Goal: Task Accomplishment & Management: Use online tool/utility

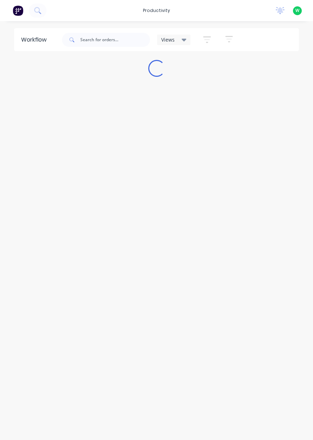
click at [158, 12] on div "productivity" at bounding box center [156, 10] width 34 height 11
click at [182, 80] on link "Timesheets" at bounding box center [187, 76] width 93 height 14
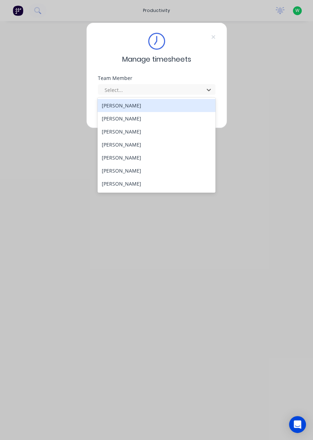
click at [141, 185] on div "[PERSON_NAME]" at bounding box center [157, 183] width 118 height 13
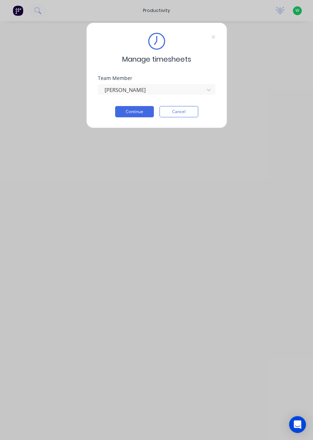
click at [139, 111] on button "Continue" at bounding box center [134, 111] width 39 height 11
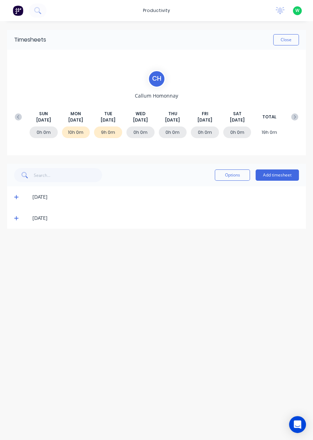
click at [16, 217] on icon at bounding box center [16, 218] width 4 height 4
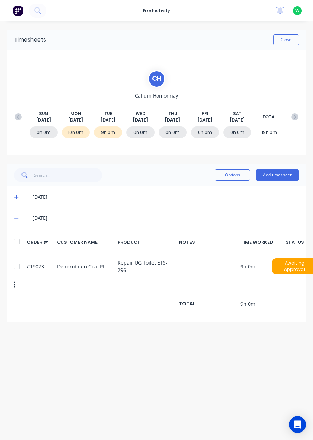
click at [282, 41] on button "Close" at bounding box center [286, 39] width 26 height 11
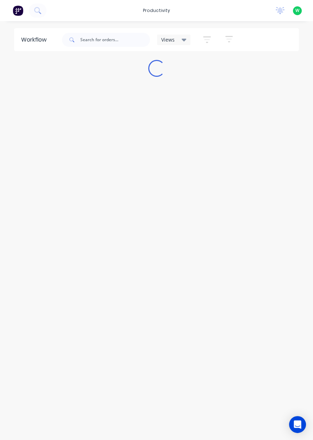
click at [159, 10] on div "productivity" at bounding box center [156, 10] width 34 height 11
click at [179, 75] on div "Timesheets" at bounding box center [175, 76] width 26 height 6
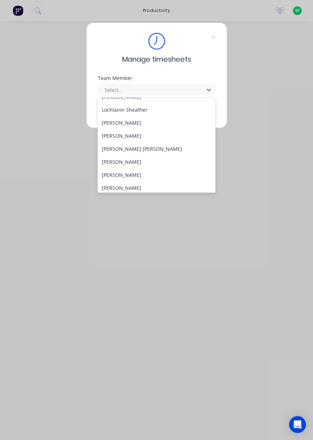
scroll to position [224, 0]
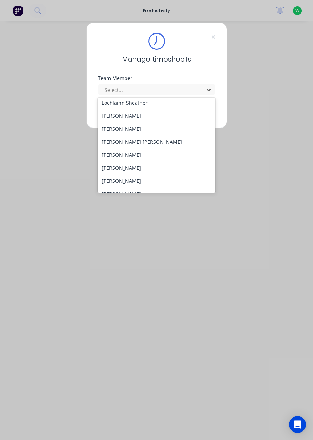
click at [118, 169] on div "Sam Dear" at bounding box center [157, 167] width 118 height 13
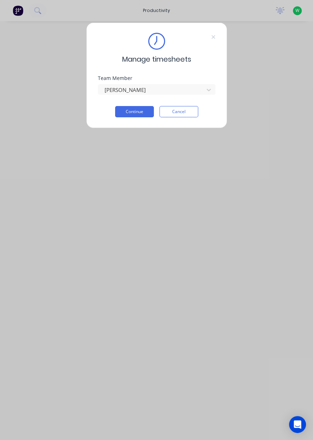
click at [139, 113] on button "Continue" at bounding box center [134, 111] width 39 height 11
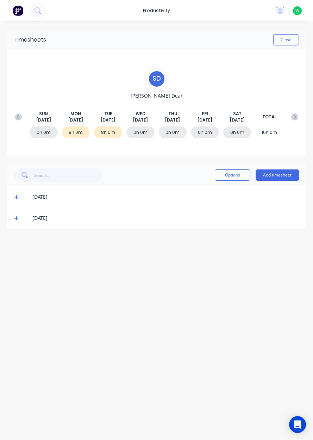
click at [15, 216] on icon at bounding box center [16, 218] width 5 height 5
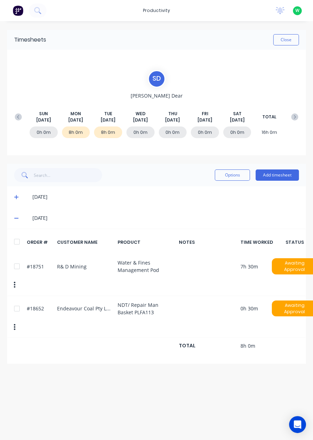
click at [288, 41] on button "Close" at bounding box center [286, 39] width 26 height 11
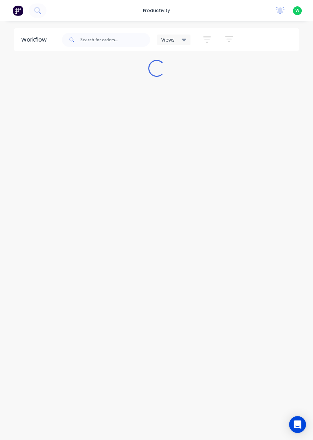
click at [163, 12] on div "productivity" at bounding box center [156, 10] width 34 height 11
click at [183, 79] on div "Timesheets" at bounding box center [175, 76] width 26 height 6
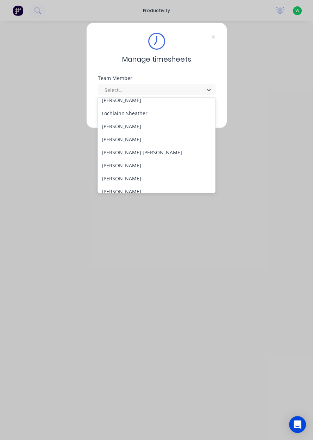
scroll to position [214, 0]
click at [137, 167] on div "[PERSON_NAME]" at bounding box center [157, 164] width 118 height 13
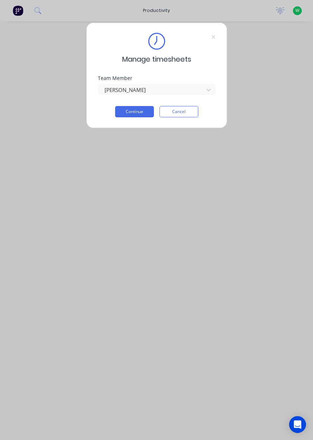
click at [139, 113] on button "Continue" at bounding box center [134, 111] width 39 height 11
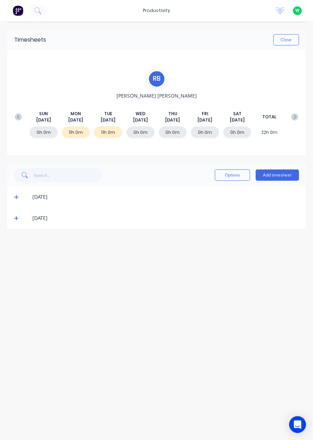
click at [15, 218] on icon at bounding box center [16, 218] width 4 height 4
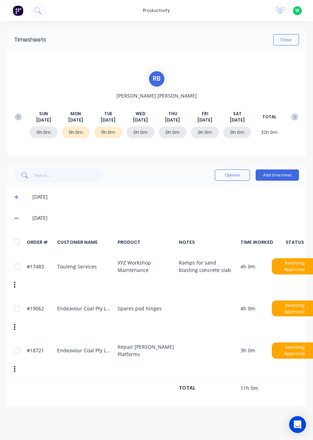
click at [287, 39] on button "Close" at bounding box center [286, 39] width 26 height 11
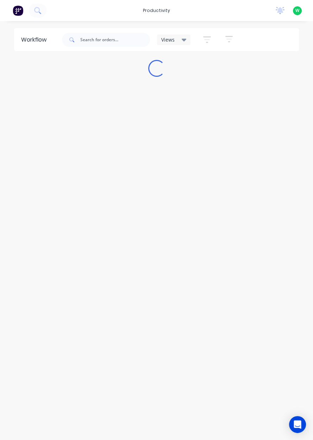
click at [163, 9] on div "productivity" at bounding box center [156, 10] width 34 height 11
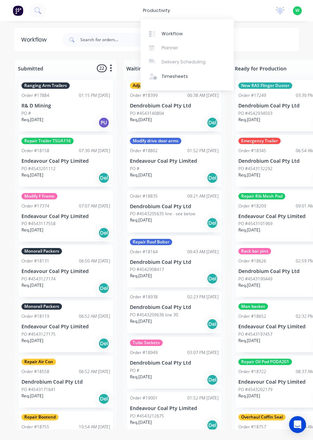
click at [180, 79] on div "Timesheets" at bounding box center [175, 76] width 26 height 6
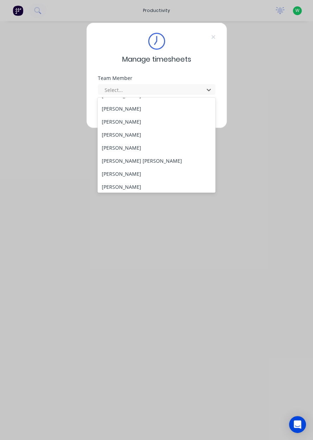
scroll to position [62, 0]
click at [119, 147] on div "[PERSON_NAME]" at bounding box center [157, 147] width 118 height 13
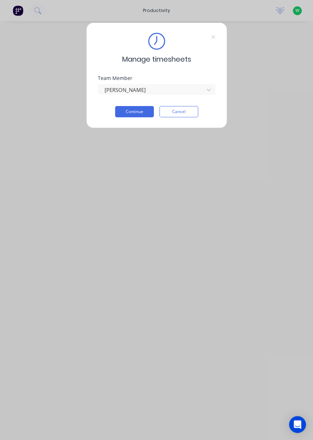
click at [134, 113] on button "Continue" at bounding box center [134, 111] width 39 height 11
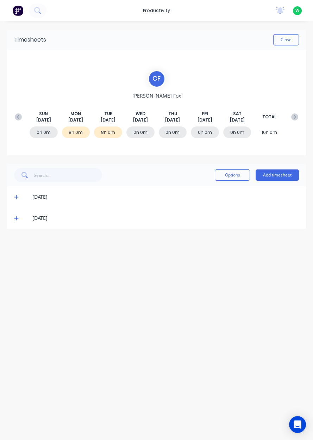
click at [16, 218] on icon at bounding box center [16, 218] width 4 height 4
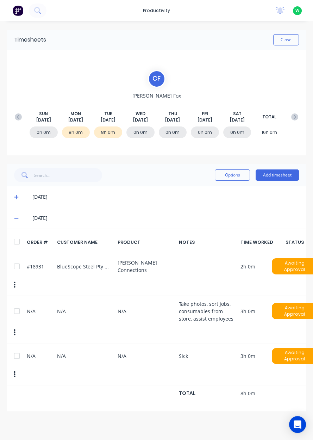
click at [290, 39] on button "Close" at bounding box center [286, 39] width 26 height 11
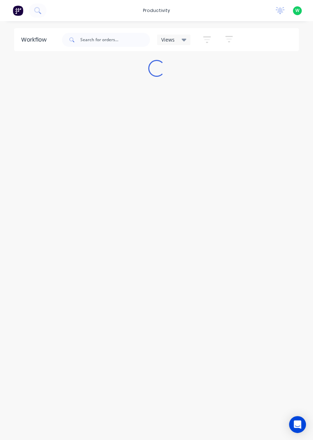
click at [163, 12] on div "productivity" at bounding box center [156, 10] width 34 height 11
click at [174, 78] on div "Timesheets" at bounding box center [175, 76] width 26 height 6
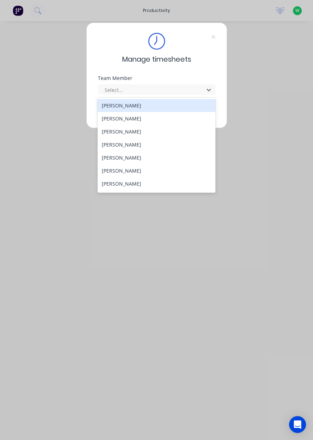
click at [272, 172] on div "Manage timesheets Team Member 27 results available. Use Up and Down to choose o…" at bounding box center [156, 220] width 313 height 440
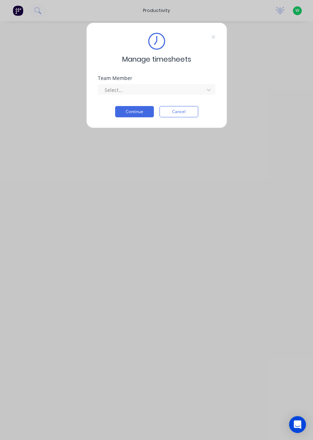
click at [184, 112] on button "Cancel" at bounding box center [179, 111] width 39 height 11
click at [184, 113] on button "Cancel" at bounding box center [179, 111] width 39 height 11
click at [183, 113] on button "Cancel" at bounding box center [179, 111] width 39 height 11
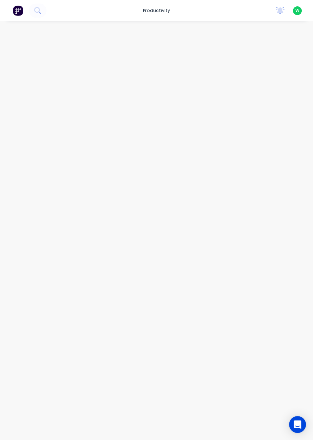
click at [157, 12] on div "productivity" at bounding box center [156, 10] width 34 height 11
click at [179, 35] on div "Workflow" at bounding box center [172, 34] width 21 height 6
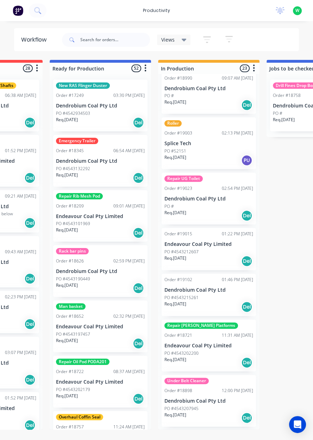
scroll to position [0, 183]
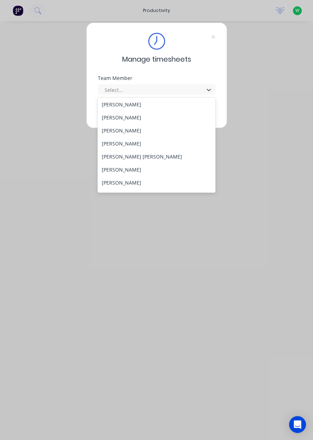
scroll to position [63, 0]
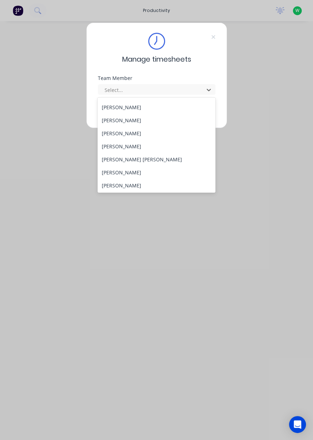
click at [135, 186] on div "[PERSON_NAME]" at bounding box center [157, 185] width 118 height 13
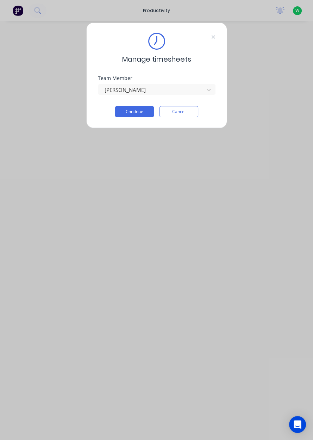
click at [144, 106] on button "Continue" at bounding box center [134, 111] width 39 height 11
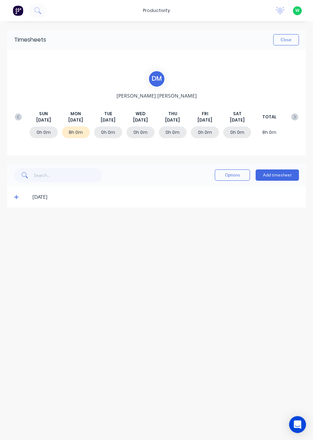
click at [19, 114] on icon at bounding box center [18, 116] width 7 height 7
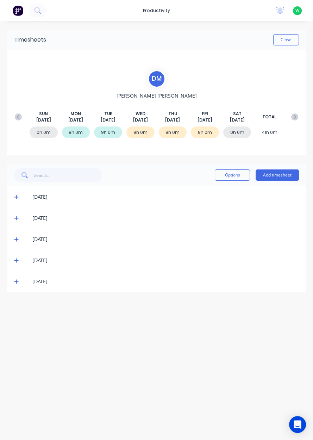
click at [294, 116] on icon at bounding box center [294, 116] width 7 height 7
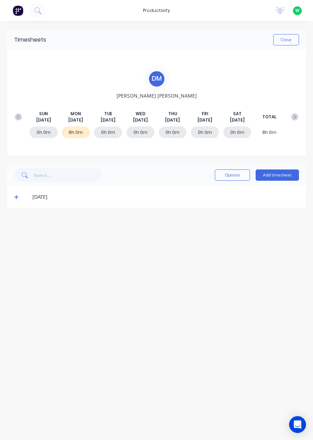
click at [276, 173] on button "Add timesheet" at bounding box center [277, 174] width 43 height 11
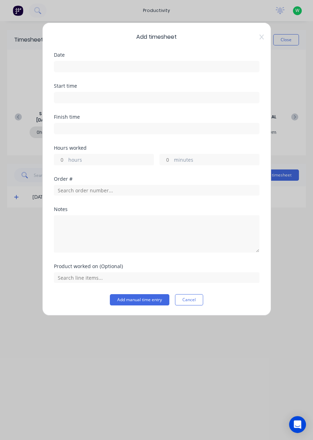
click at [92, 63] on input at bounding box center [156, 66] width 205 height 11
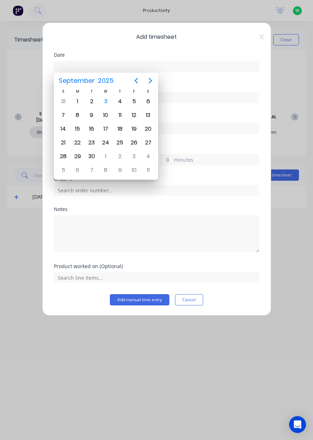
click at [92, 102] on div "2" at bounding box center [91, 101] width 11 height 11
type input "[DATE]"
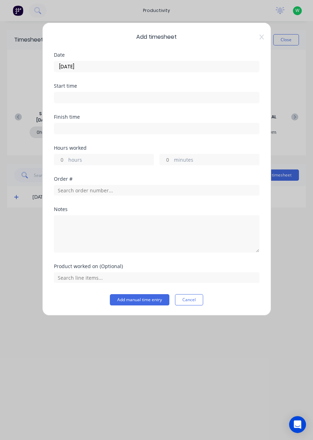
click at [99, 156] on label "hours" at bounding box center [110, 160] width 85 height 9
click at [67, 156] on input "hours" at bounding box center [60, 159] width 12 height 11
type input "5"
click at [106, 189] on input "text" at bounding box center [157, 190] width 206 height 11
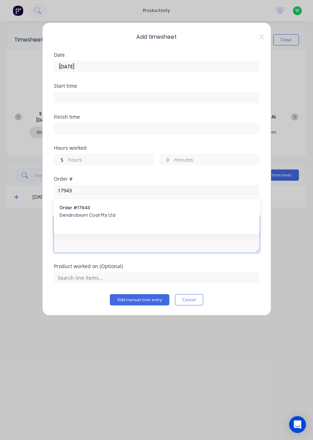
click at [89, 215] on textarea at bounding box center [157, 233] width 206 height 37
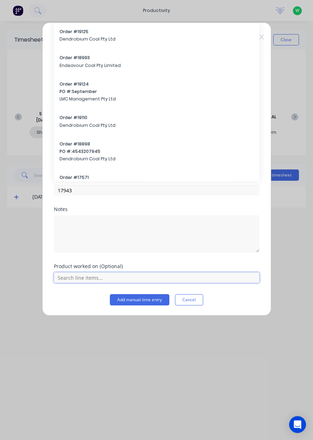
click at [96, 275] on input "text" at bounding box center [157, 277] width 206 height 11
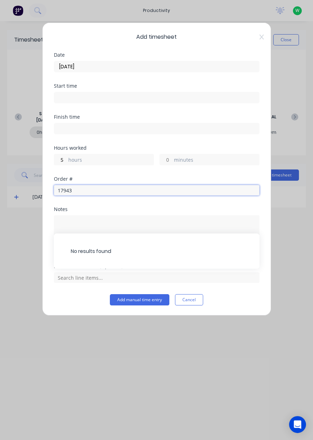
click at [89, 189] on input "17943" at bounding box center [157, 190] width 206 height 11
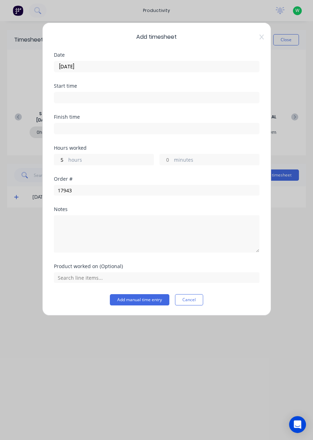
click at [200, 204] on div "Order # 17943" at bounding box center [157, 191] width 206 height 30
click at [193, 187] on input "17943" at bounding box center [157, 190] width 206 height 11
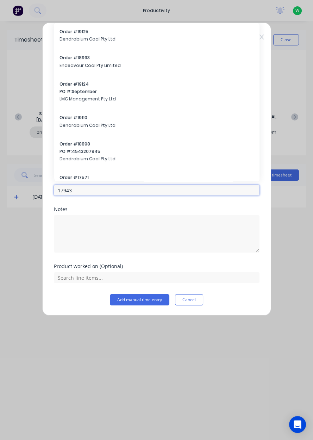
click at [85, 190] on input "17943" at bounding box center [157, 190] width 206 height 11
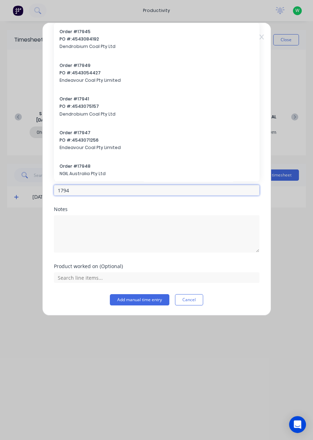
type input "17943"
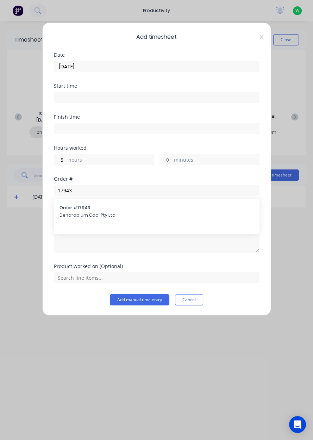
click at [87, 216] on span "Dendrobium Coal Pty Ltd" at bounding box center [157, 215] width 194 height 6
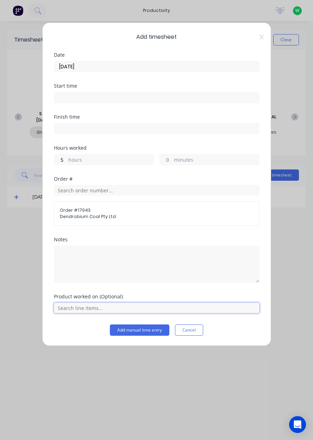
click at [87, 306] on input "text" at bounding box center [157, 308] width 206 height 11
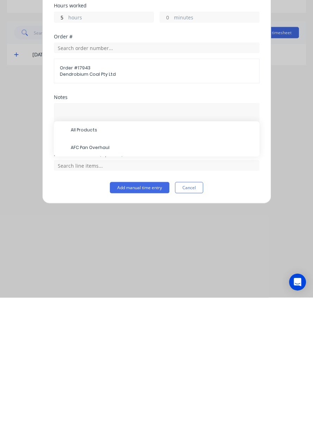
click at [101, 288] on span "AFC Pan Overhaul" at bounding box center [162, 290] width 183 height 6
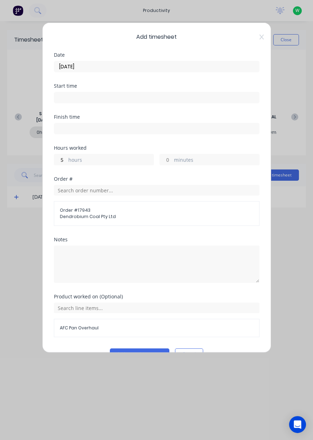
scroll to position [15, 0]
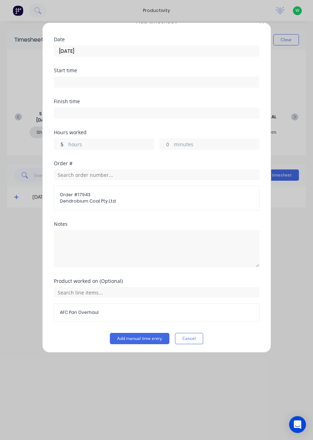
click at [144, 338] on button "Add manual time entry" at bounding box center [140, 338] width 60 height 11
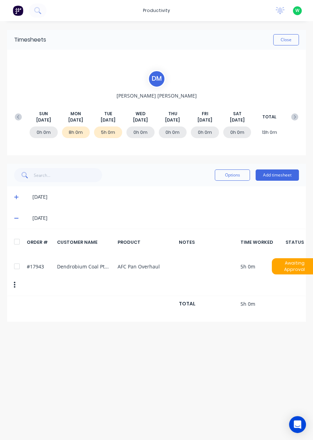
click at [290, 37] on button "Close" at bounding box center [286, 39] width 26 height 11
